Goal: Book appointment/travel/reservation

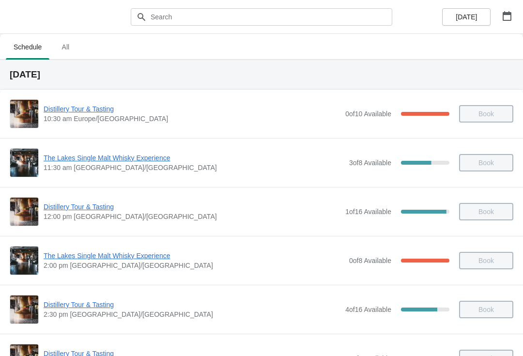
click at [508, 24] on button "button" at bounding box center [507, 15] width 17 height 17
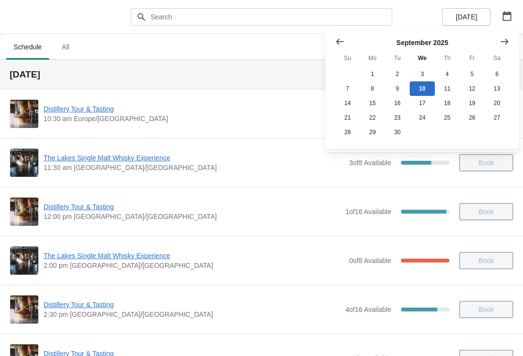
click at [338, 125] on button "21" at bounding box center [347, 117] width 25 height 15
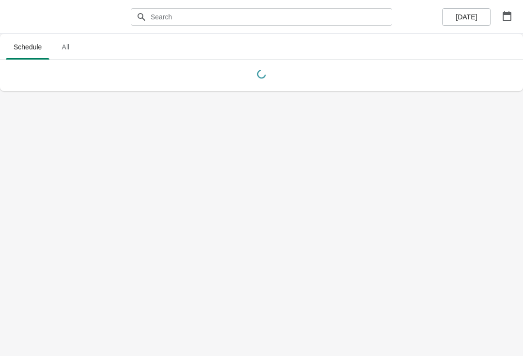
click at [499, 19] on button "button" at bounding box center [507, 15] width 17 height 17
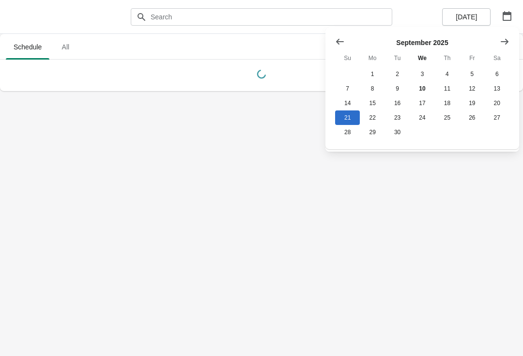
click at [348, 102] on button "14" at bounding box center [347, 103] width 25 height 15
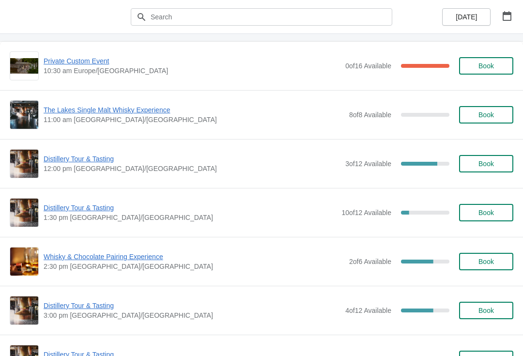
scroll to position [49, 0]
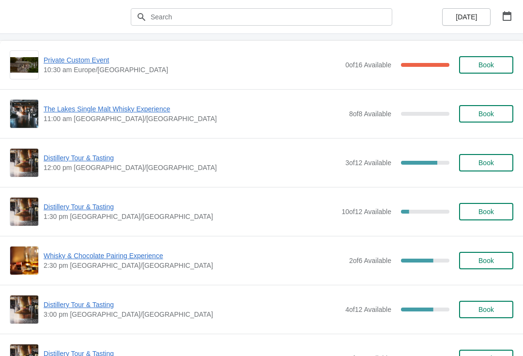
click at [119, 254] on span "Whisky & Chocolate Pairing Experience" at bounding box center [194, 256] width 301 height 10
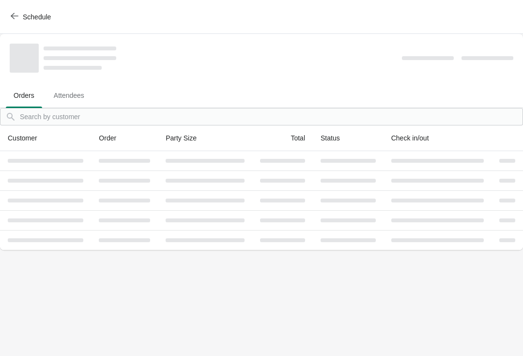
scroll to position [0, 0]
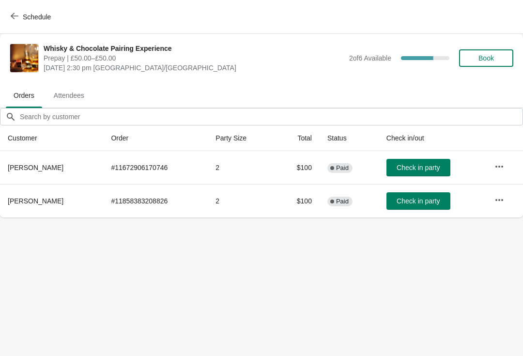
click at [500, 204] on icon "button" at bounding box center [500, 200] width 10 height 10
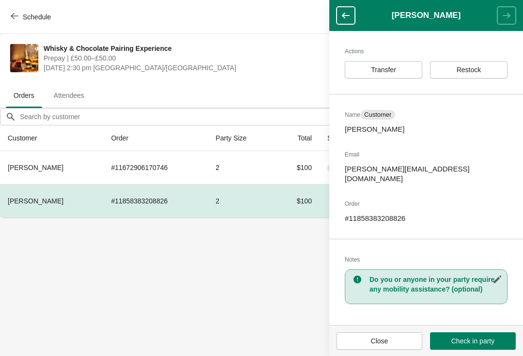
click at [399, 62] on button "Transfer" at bounding box center [384, 69] width 78 height 17
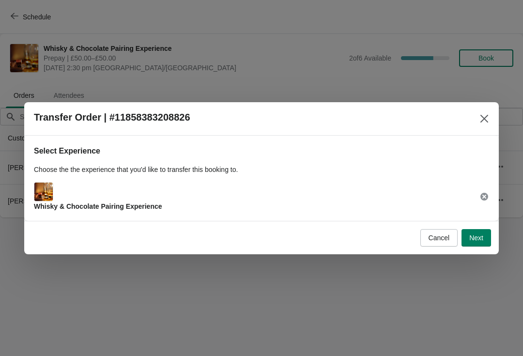
click at [477, 231] on button "Next" at bounding box center [477, 237] width 30 height 17
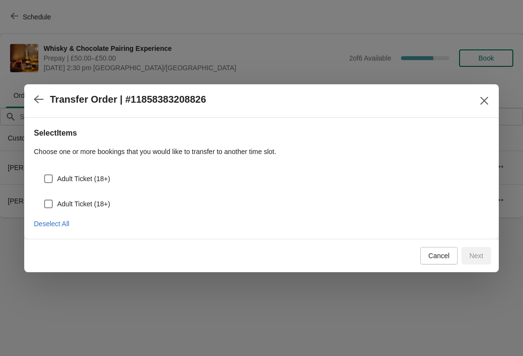
click at [98, 169] on div "Adult Ticket (18+)" at bounding box center [261, 174] width 455 height 21
click at [95, 176] on span "Adult Ticket (18+)" at bounding box center [83, 179] width 53 height 10
click at [45, 175] on input "Adult Ticket (18+)" at bounding box center [44, 174] width 0 height 0
checkbox input "true"
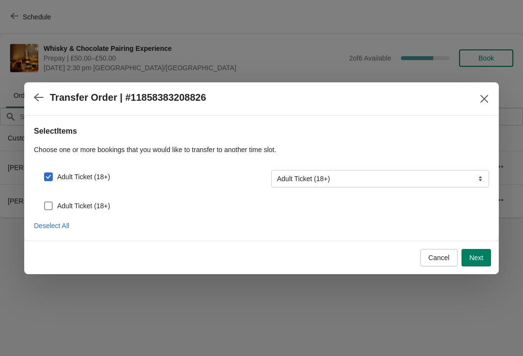
click at [90, 203] on span "Adult Ticket (18+)" at bounding box center [83, 206] width 53 height 10
click at [45, 202] on input "Adult Ticket (18+)" at bounding box center [44, 202] width 0 height 0
checkbox input "true"
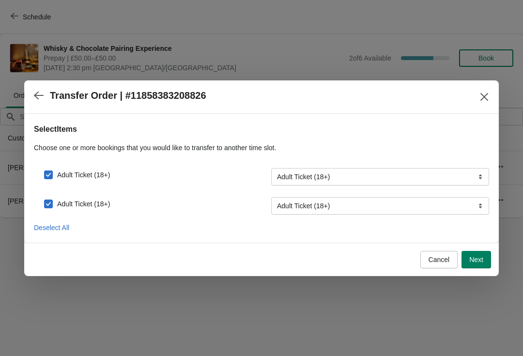
click at [476, 262] on span "Next" at bounding box center [476, 260] width 14 height 8
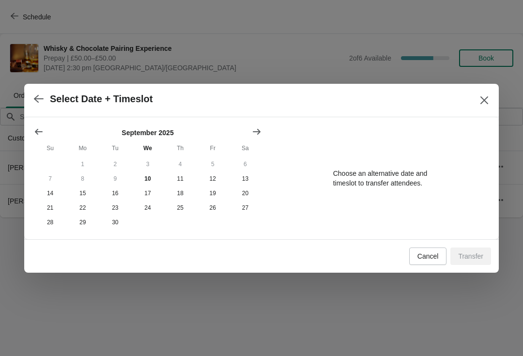
click at [43, 203] on button "21" at bounding box center [50, 208] width 32 height 15
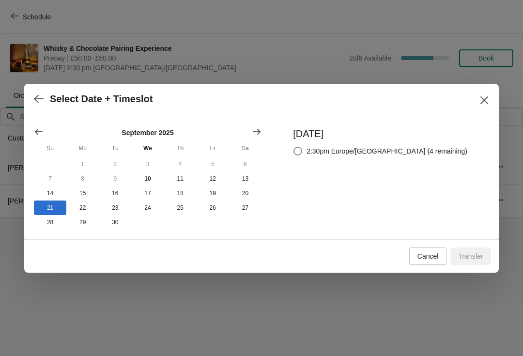
click at [368, 147] on span "2:30pm Europe/[GEOGRAPHIC_DATA] (4 remaining)" at bounding box center [387, 151] width 161 height 10
click at [294, 147] on input "2:30pm Europe/[GEOGRAPHIC_DATA] (4 remaining)" at bounding box center [294, 147] width 0 height 0
radio input "true"
click at [469, 255] on span "Transfer" at bounding box center [470, 256] width 25 height 8
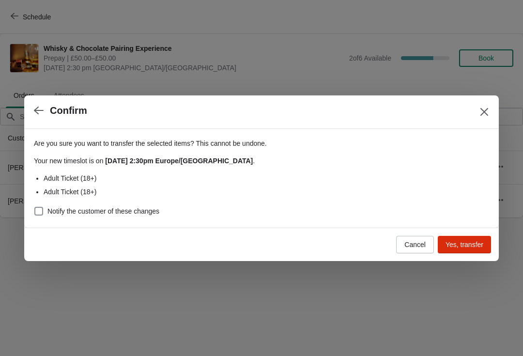
click at [145, 205] on label "Notify the customer of these changes" at bounding box center [96, 211] width 125 height 14
click at [35, 207] on input "Notify the customer of these changes" at bounding box center [34, 207] width 0 height 0
checkbox input "true"
click at [466, 242] on span "Yes, transfer" at bounding box center [465, 245] width 38 height 8
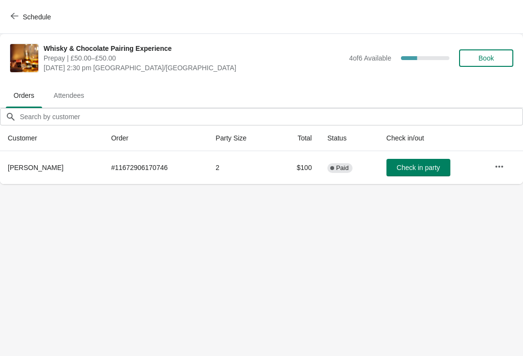
click at [27, 13] on span "Schedule" at bounding box center [37, 17] width 28 height 8
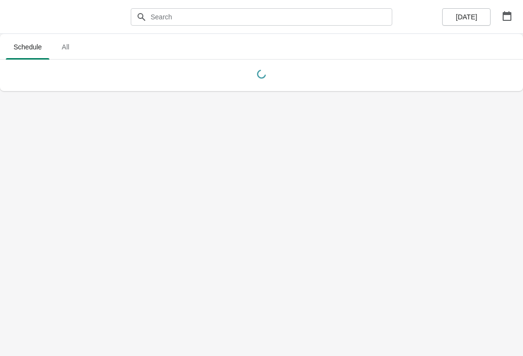
click at [509, 21] on button "button" at bounding box center [507, 15] width 17 height 17
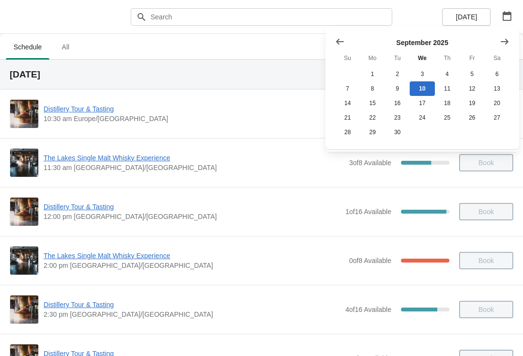
click at [346, 100] on button "14" at bounding box center [347, 103] width 25 height 15
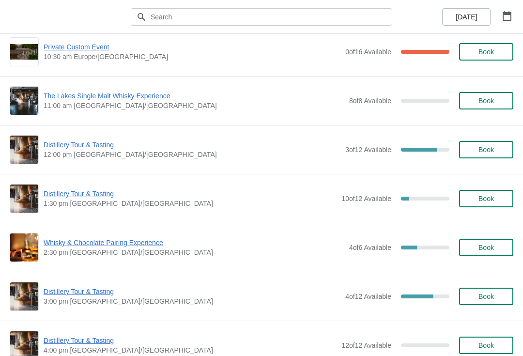
scroll to position [67, 0]
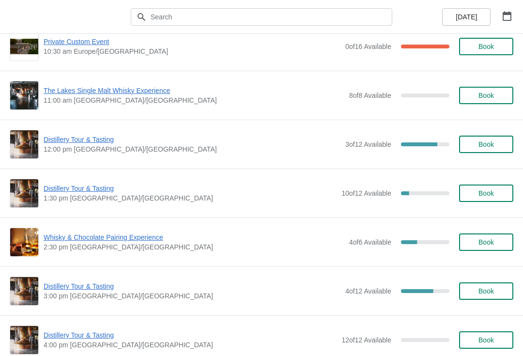
click at [486, 244] on span "Book" at bounding box center [487, 242] width 16 height 8
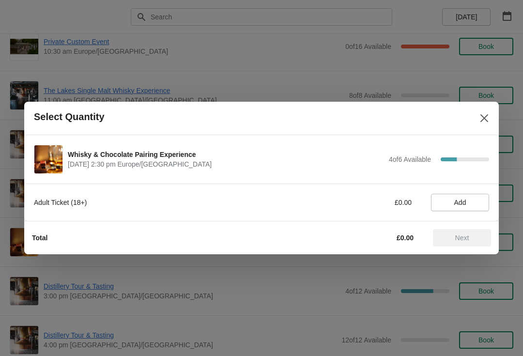
click at [458, 205] on span "Add" at bounding box center [460, 203] width 12 height 8
click at [483, 194] on div "Adult Ticket (18+) £50.00 1" at bounding box center [261, 202] width 455 height 17
click at [479, 200] on icon at bounding box center [477, 203] width 10 height 10
click at [462, 237] on span "Next" at bounding box center [462, 238] width 14 height 8
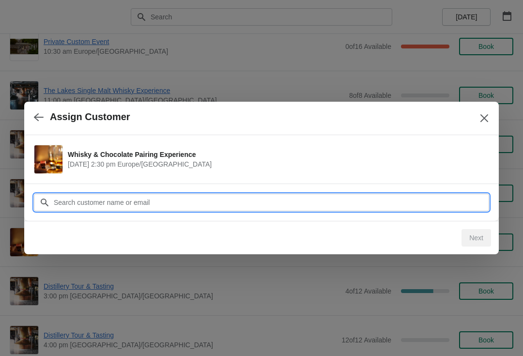
click at [246, 198] on input "Customer" at bounding box center [271, 202] width 436 height 17
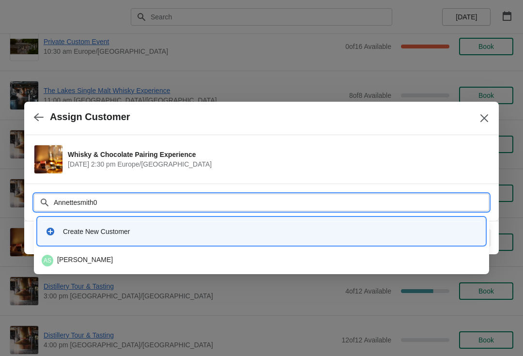
type input "Annettesmith06"
click at [105, 255] on div "AS [PERSON_NAME]" at bounding box center [262, 261] width 440 height 12
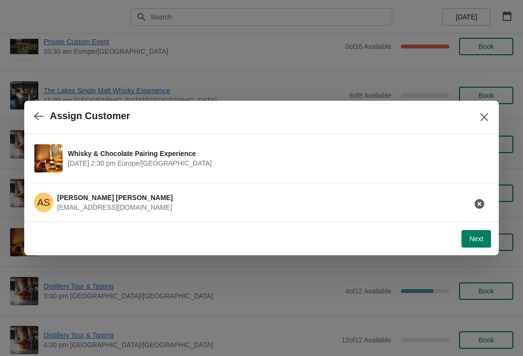
click at [477, 234] on button "Next" at bounding box center [477, 238] width 30 height 17
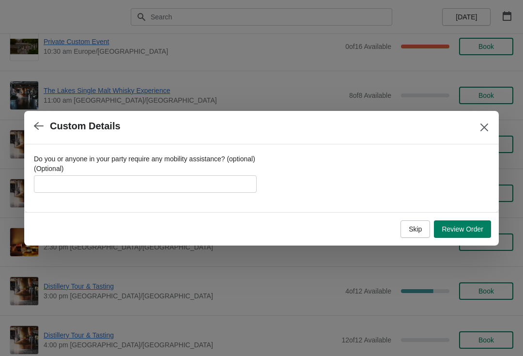
click at [38, 121] on icon "button" at bounding box center [39, 126] width 10 height 10
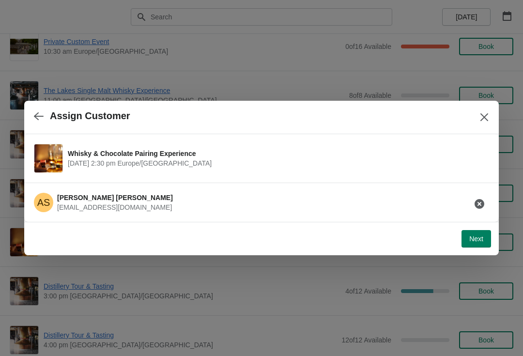
click at [478, 201] on icon "button" at bounding box center [480, 204] width 10 height 10
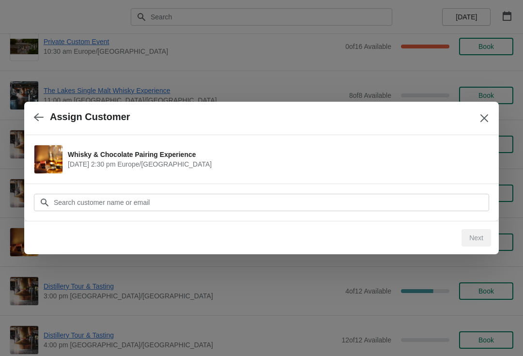
click at [238, 192] on div "Customer" at bounding box center [261, 197] width 455 height 27
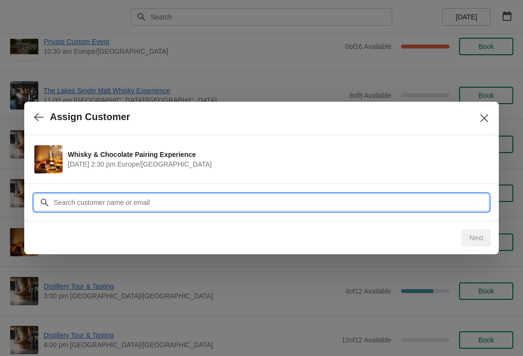
click at [117, 196] on input "Customer" at bounding box center [271, 202] width 436 height 17
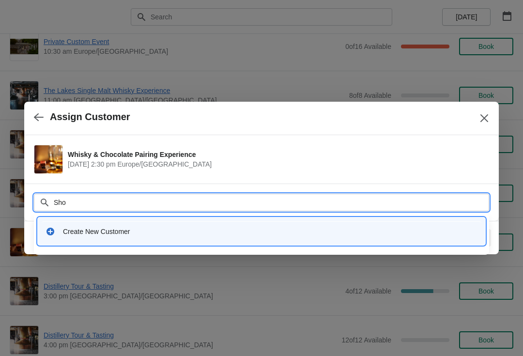
type input "Shop"
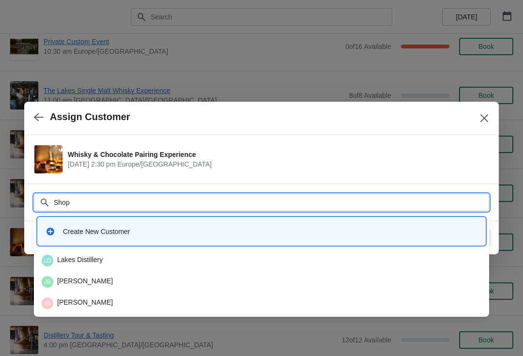
click at [102, 255] on div "[GEOGRAPHIC_DATA]" at bounding box center [262, 261] width 440 height 12
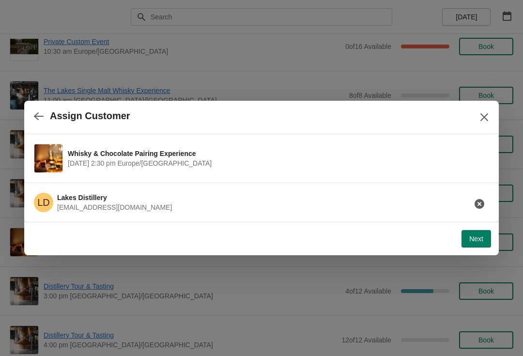
click at [470, 234] on button "Next" at bounding box center [477, 238] width 30 height 17
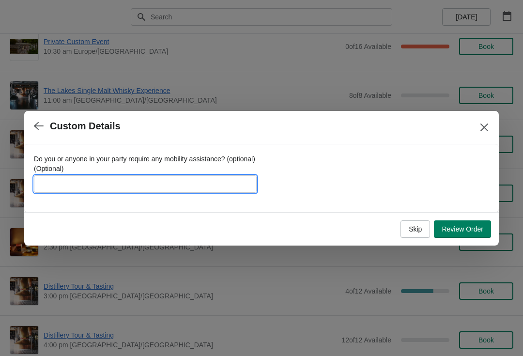
click at [199, 178] on input "Do you or anyone in your party require any mobility assistance? (optional) (Opt…" at bounding box center [145, 183] width 223 height 17
type input "[PERSON_NAME]"
